Goal: Information Seeking & Learning: Learn about a topic

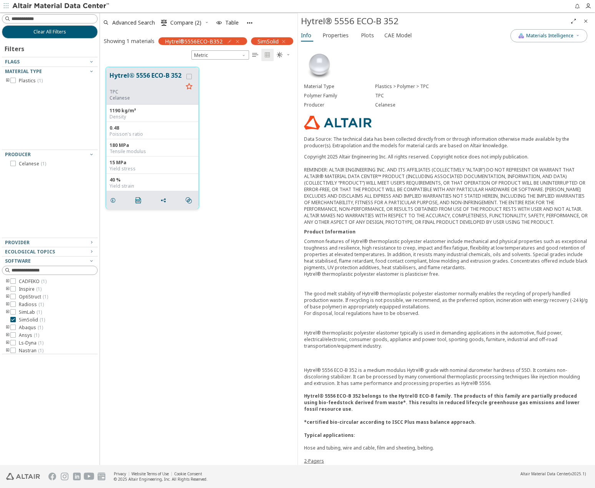
scroll to position [398, 192]
click at [149, 76] on button "Hytrel® 5556 ECO-B 352" at bounding box center [146, 80] width 73 height 18
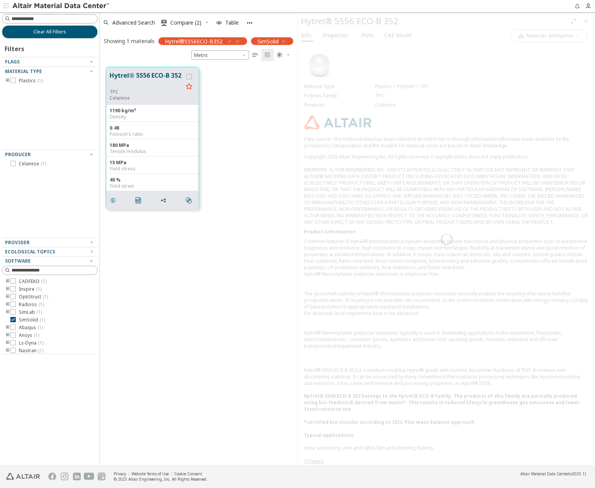
click at [335, 37] on div at bounding box center [446, 238] width 297 height 451
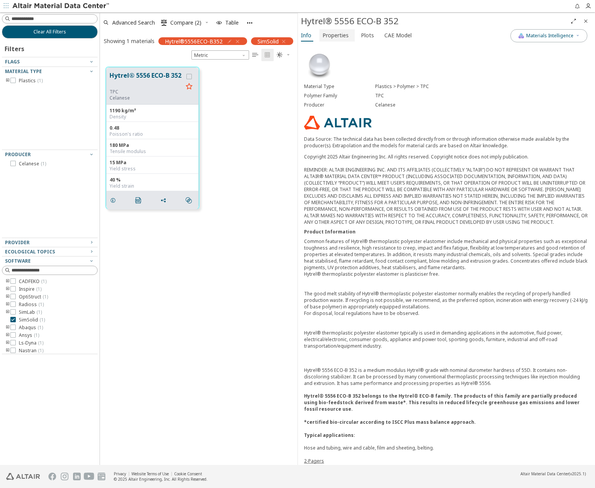
click at [335, 37] on span "Properties" at bounding box center [335, 35] width 26 height 12
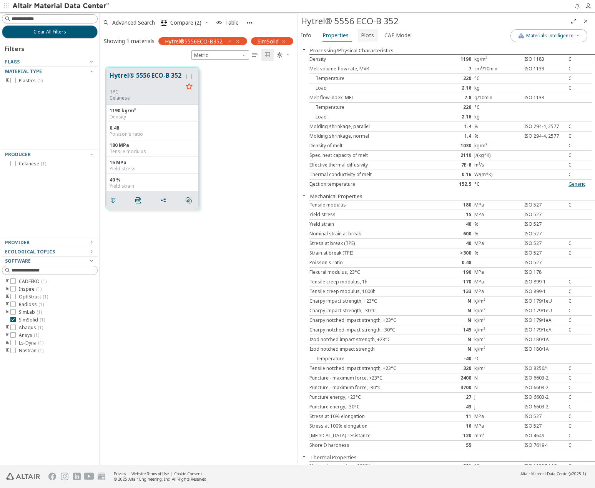
click at [361, 35] on span "Plots" at bounding box center [367, 35] width 13 height 12
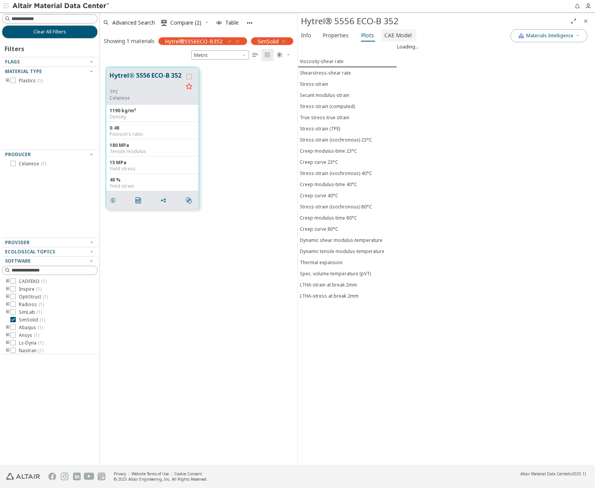
click at [407, 35] on span "CAE Model" at bounding box center [397, 35] width 27 height 12
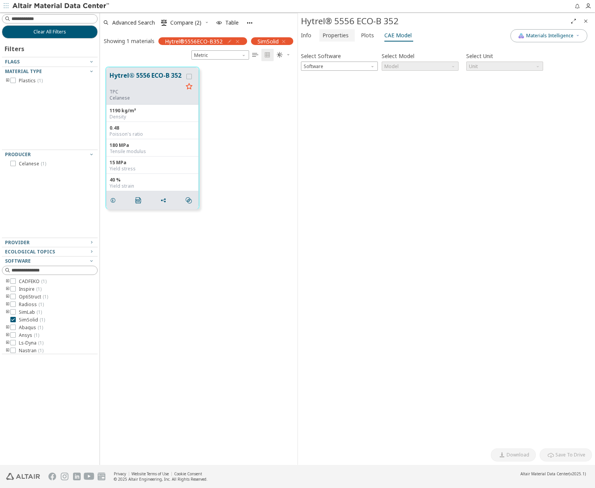
click at [340, 38] on span "Properties" at bounding box center [335, 35] width 26 height 12
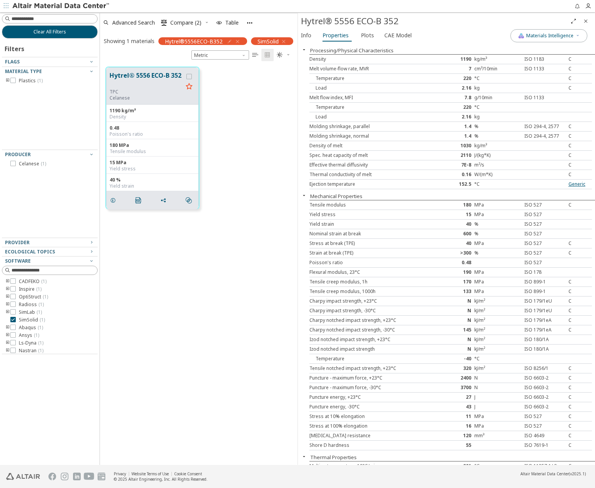
click at [313, 194] on button "Mechanical Properties" at bounding box center [336, 195] width 52 height 7
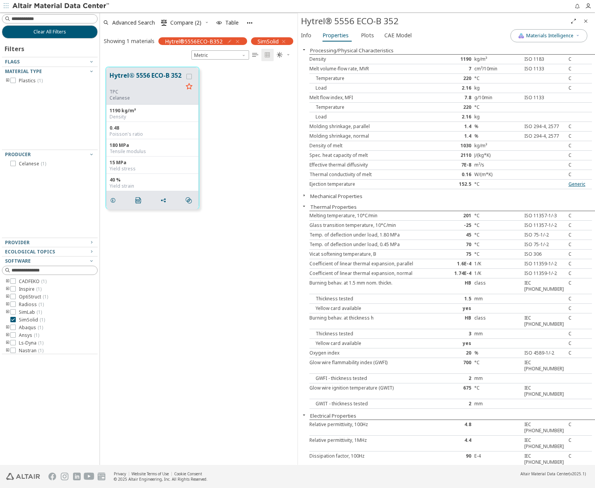
click at [313, 194] on button "Mechanical Properties" at bounding box center [336, 195] width 52 height 7
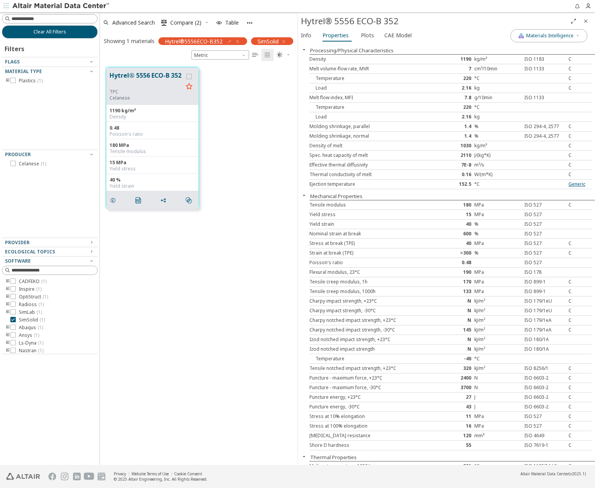
click at [354, 50] on button "Processing/Physical Characteristics" at bounding box center [351, 50] width 83 height 7
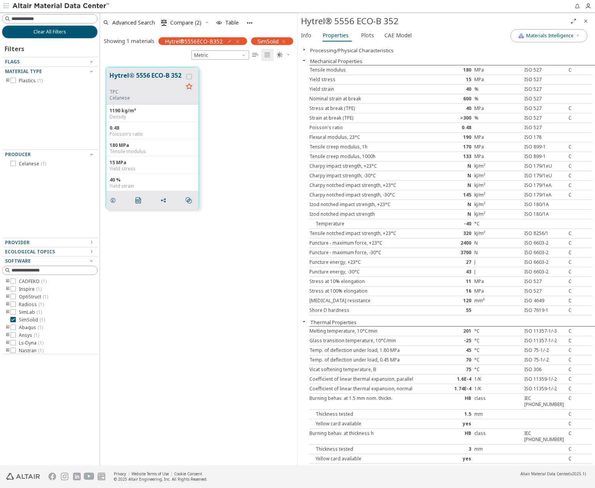
click at [354, 50] on button "Processing/Physical Characteristics" at bounding box center [351, 50] width 83 height 7
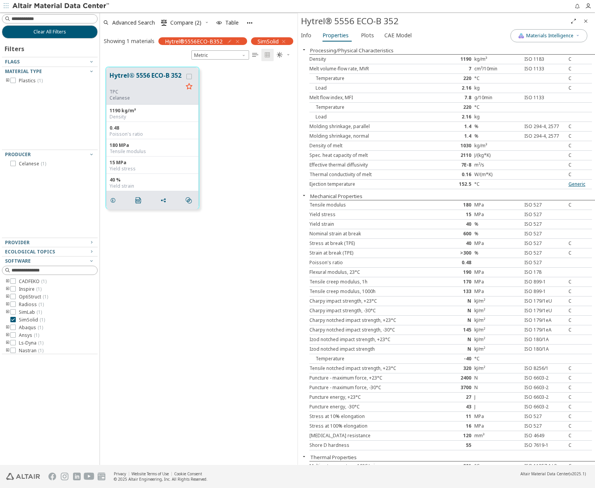
click at [354, 50] on button "Processing/Physical Characteristics" at bounding box center [351, 50] width 83 height 7
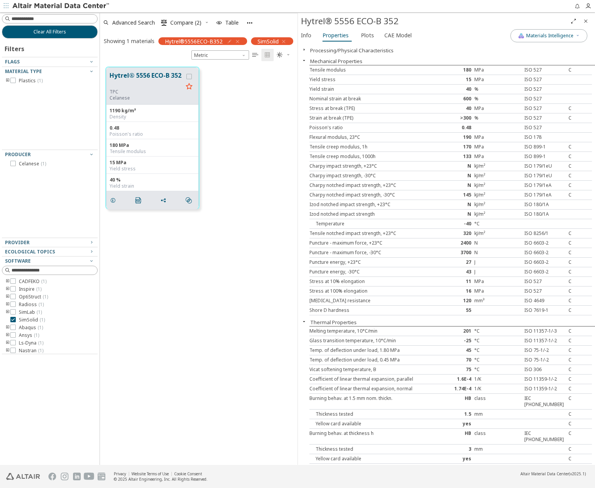
click at [354, 50] on button "Processing/Physical Characteristics" at bounding box center [351, 50] width 83 height 7
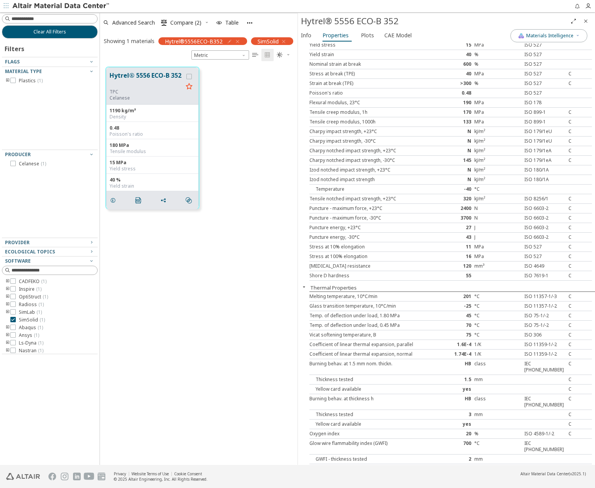
scroll to position [0, 0]
